Goal: Transaction & Acquisition: Book appointment/travel/reservation

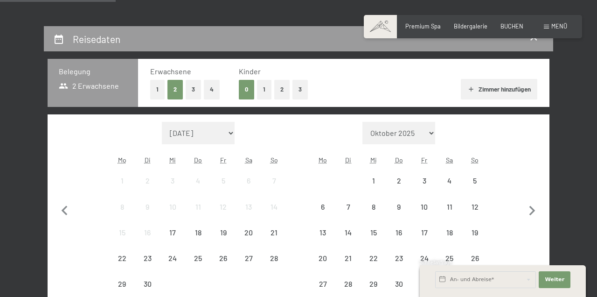
scroll to position [180, 0]
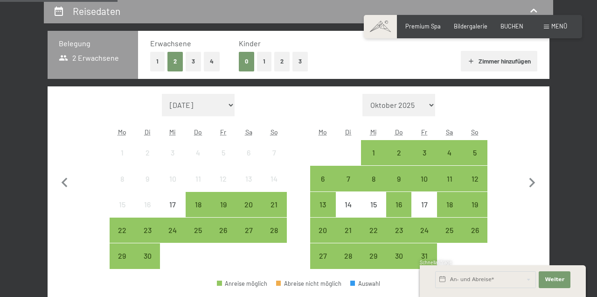
click at [481, 153] on div "5" at bounding box center [474, 160] width 23 height 23
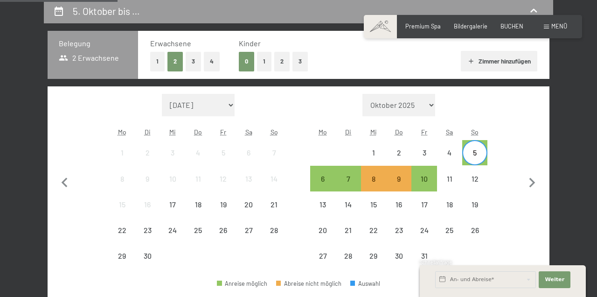
click at [481, 182] on div "12" at bounding box center [474, 186] width 23 height 23
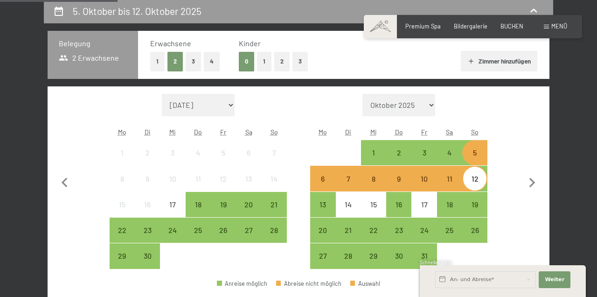
click at [555, 283] on span "Weiter" at bounding box center [555, 279] width 20 height 7
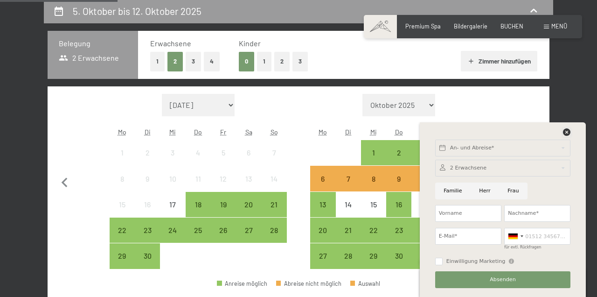
click at [566, 134] on icon at bounding box center [566, 131] width 7 height 7
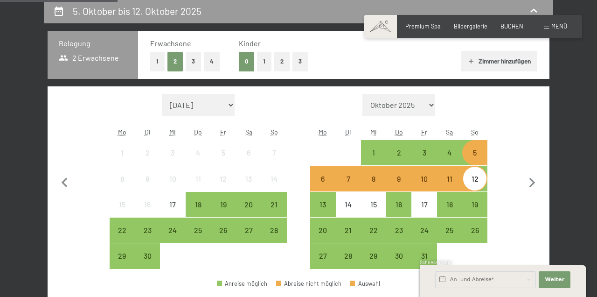
click at [561, 277] on span "Weiter" at bounding box center [555, 279] width 20 height 7
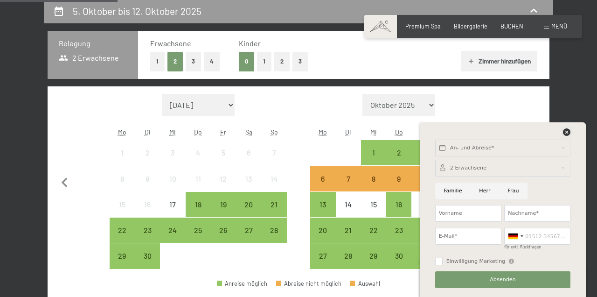
click at [567, 130] on icon at bounding box center [566, 131] width 7 height 7
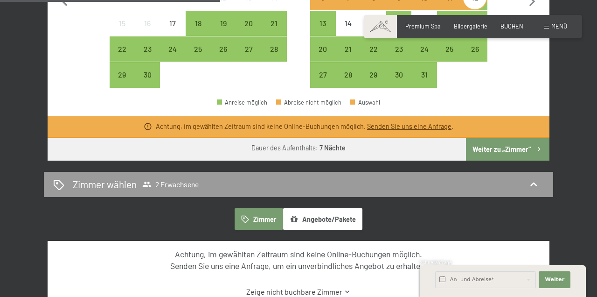
click at [532, 146] on button "Weiter zu „Zimmer“" at bounding box center [508, 149] width 84 height 22
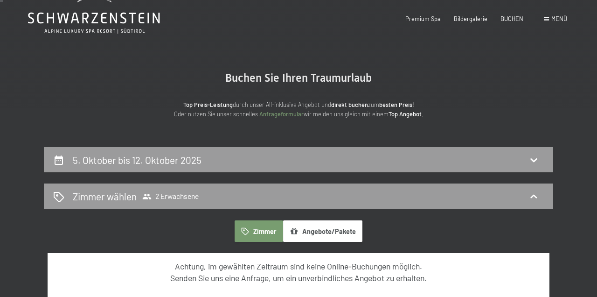
scroll to position [0, 0]
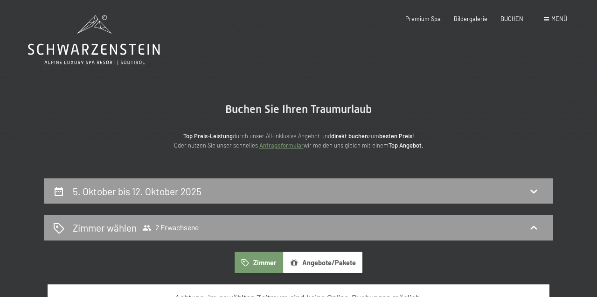
click at [535, 192] on icon at bounding box center [533, 190] width 11 height 11
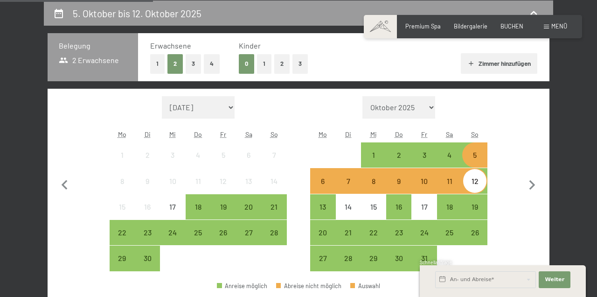
click at [586, 156] on div "5. Oktober bis 12. Oktober 2025 Belegung 2 Erwachsene Erwachsene 1 2 3 4 Kinder…" at bounding box center [298, 223] width 597 height 446
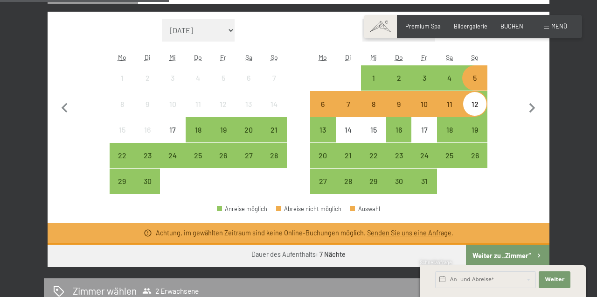
scroll to position [256, 0]
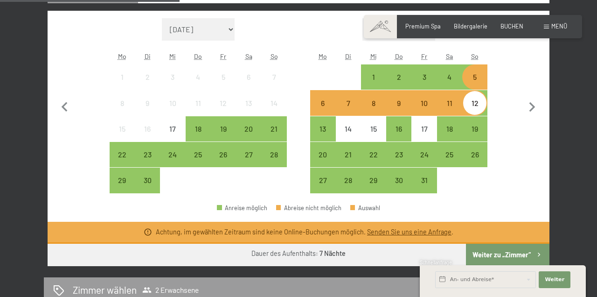
click at [481, 76] on div "5" at bounding box center [474, 84] width 23 height 23
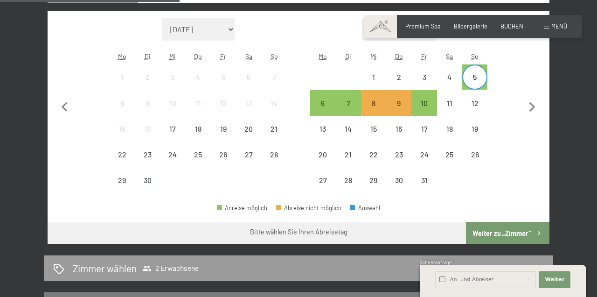
click at [360, 104] on div "7" at bounding box center [348, 110] width 23 height 23
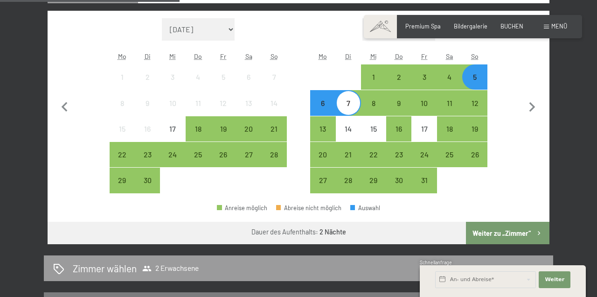
click at [532, 232] on button "Weiter zu „Zimmer“" at bounding box center [508, 233] width 84 height 22
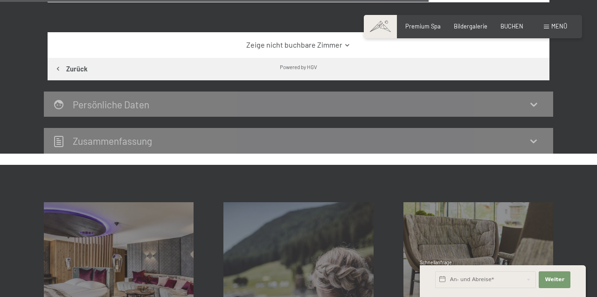
scroll to position [1047, 0]
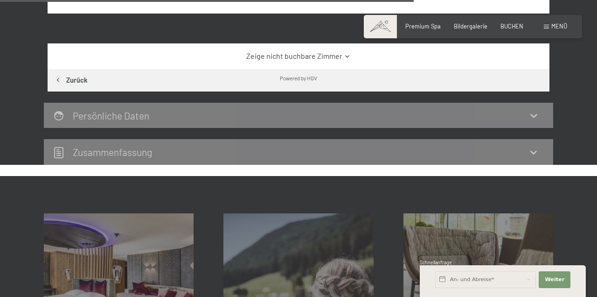
click at [342, 61] on link "Zeige nicht buchbare Zimmer" at bounding box center [299, 56] width 472 height 10
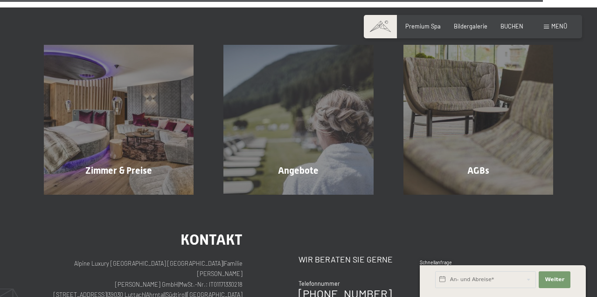
scroll to position [2988, 0]
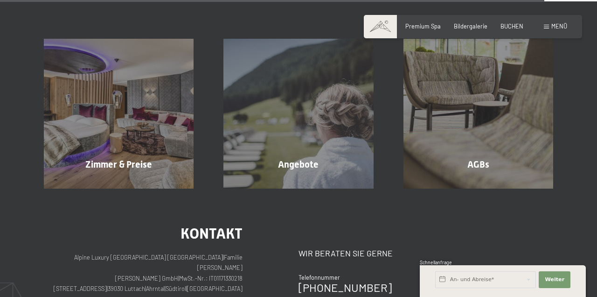
click at [338, 161] on div "Angebote Mehr erfahren" at bounding box center [299, 114] width 180 height 150
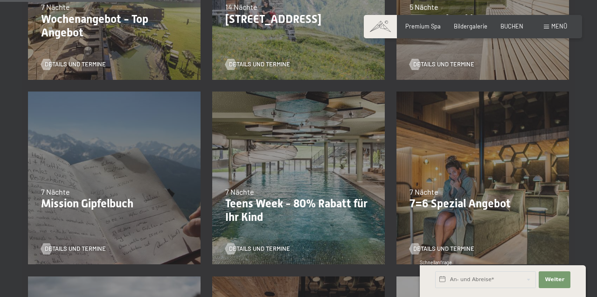
scroll to position [325, 0]
click at [532, 233] on div "Details und Termine" at bounding box center [480, 243] width 141 height 20
click at [443, 251] on span "Details und Termine" at bounding box center [443, 248] width 61 height 8
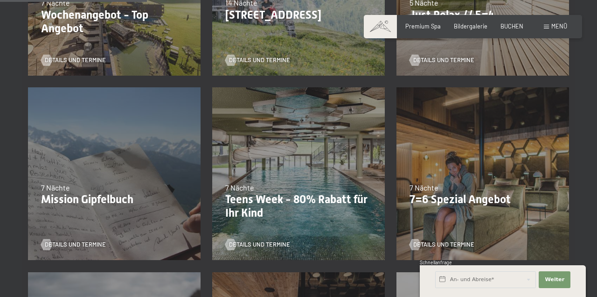
scroll to position [370, 0]
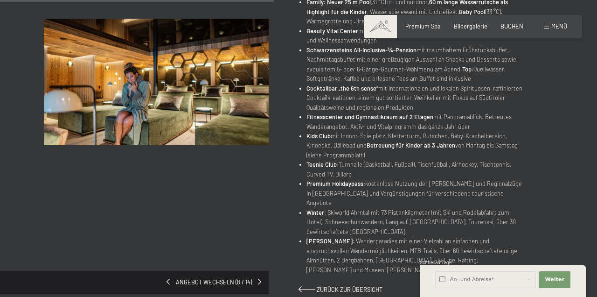
scroll to position [417, 0]
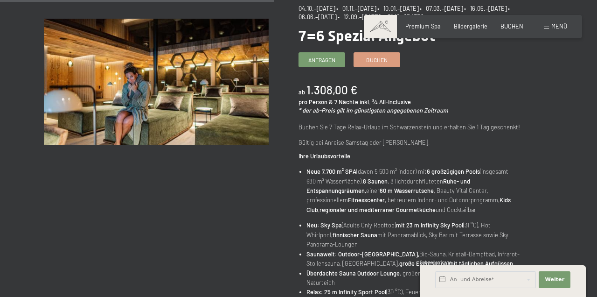
scroll to position [0, 0]
